Goal: Find contact information: Obtain details needed to contact an individual or organization

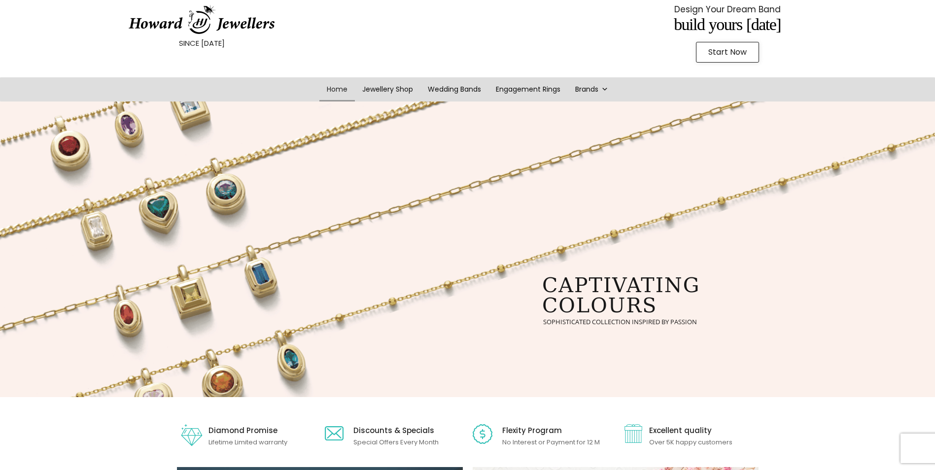
scroll to position [34, 0]
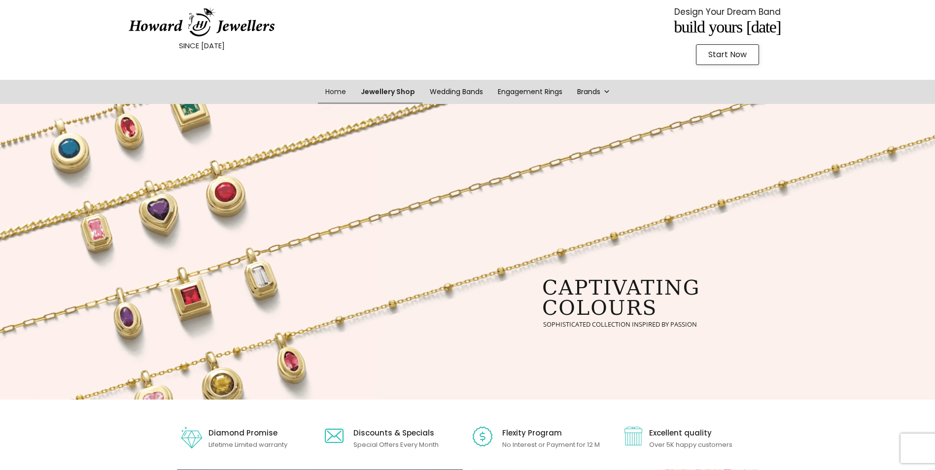
click at [388, 93] on link "Jewellery Shop" at bounding box center [387, 92] width 69 height 24
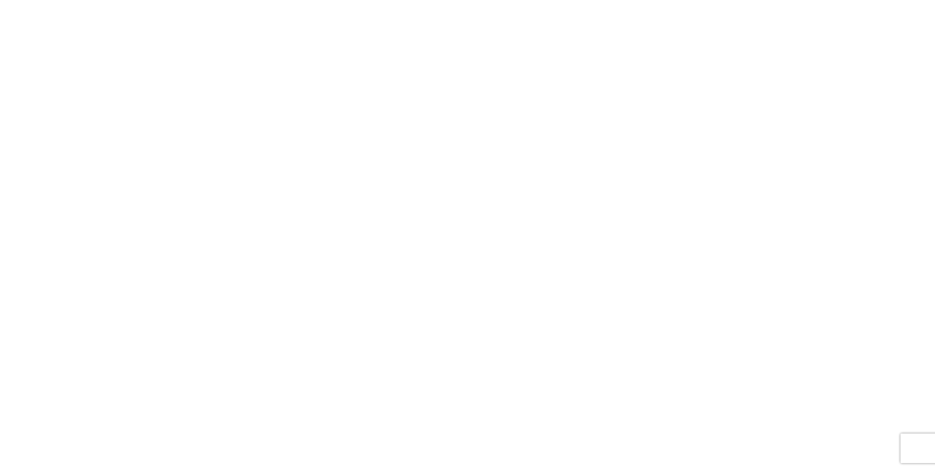
scroll to position [1749, 0]
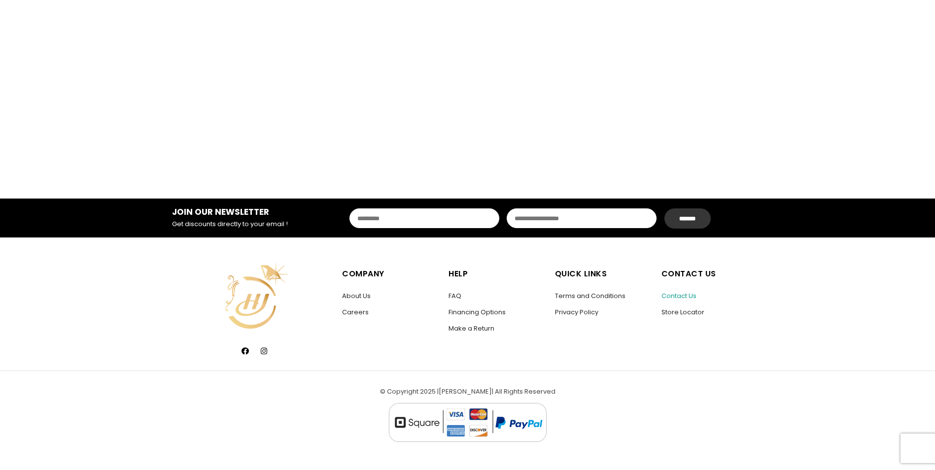
click at [671, 294] on link "Contact Us" at bounding box center [679, 295] width 35 height 9
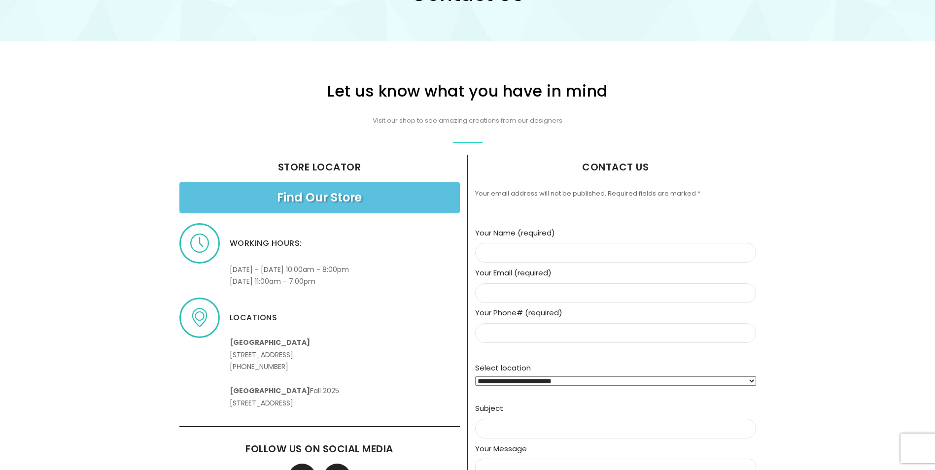
scroll to position [197, 0]
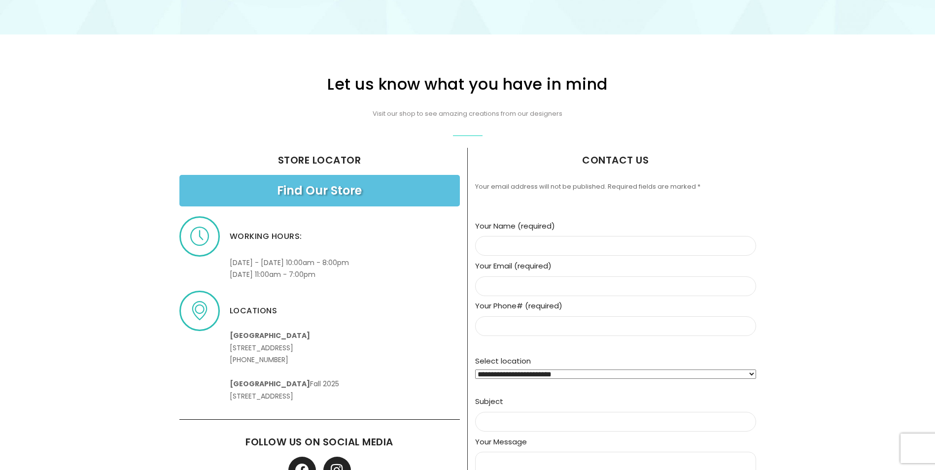
click at [753, 373] on select "**********" at bounding box center [615, 374] width 281 height 9
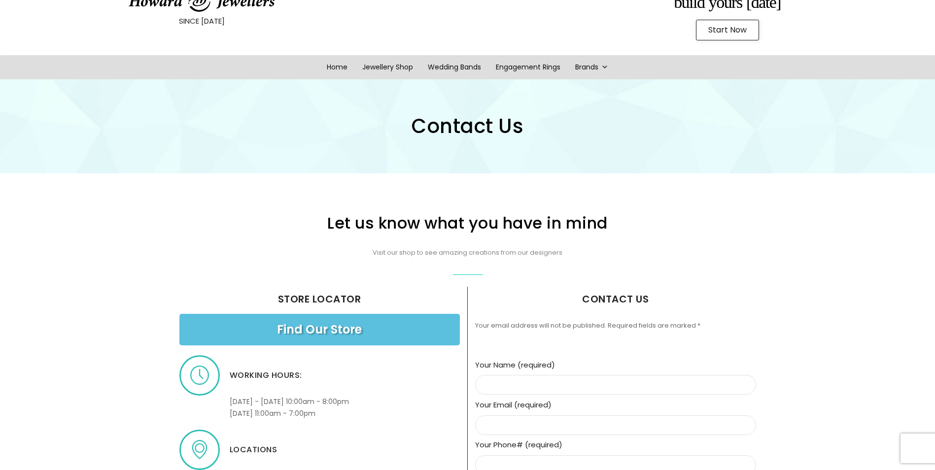
scroll to position [0, 0]
